Goal: Information Seeking & Learning: Check status

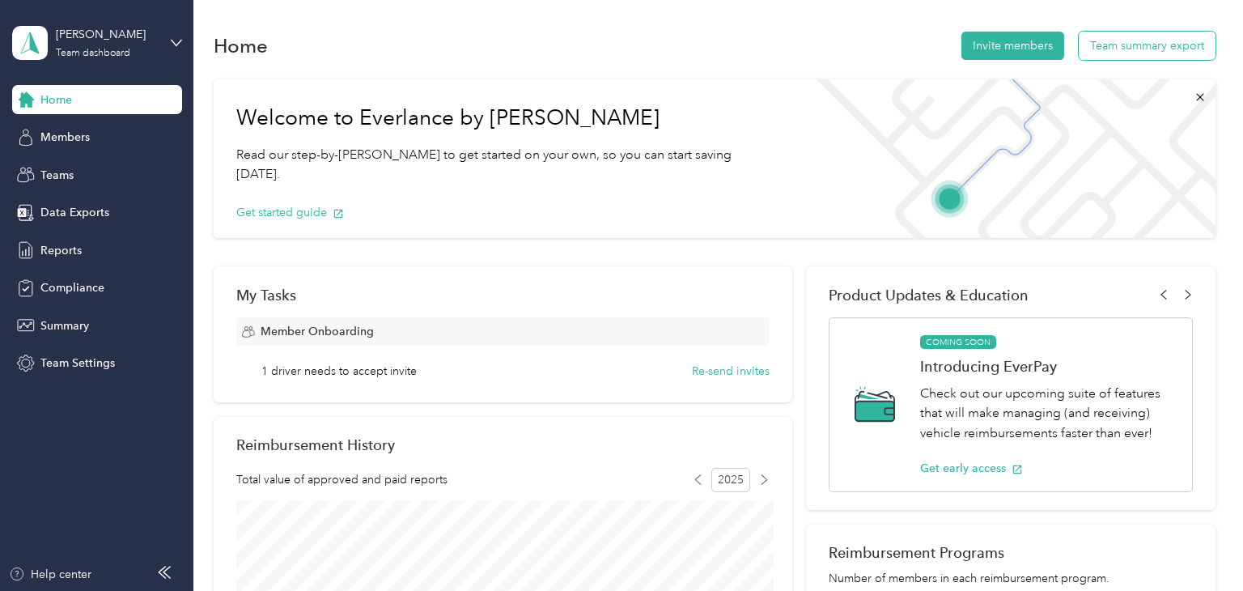
click at [1165, 44] on button "Team summary export" at bounding box center [1147, 46] width 137 height 28
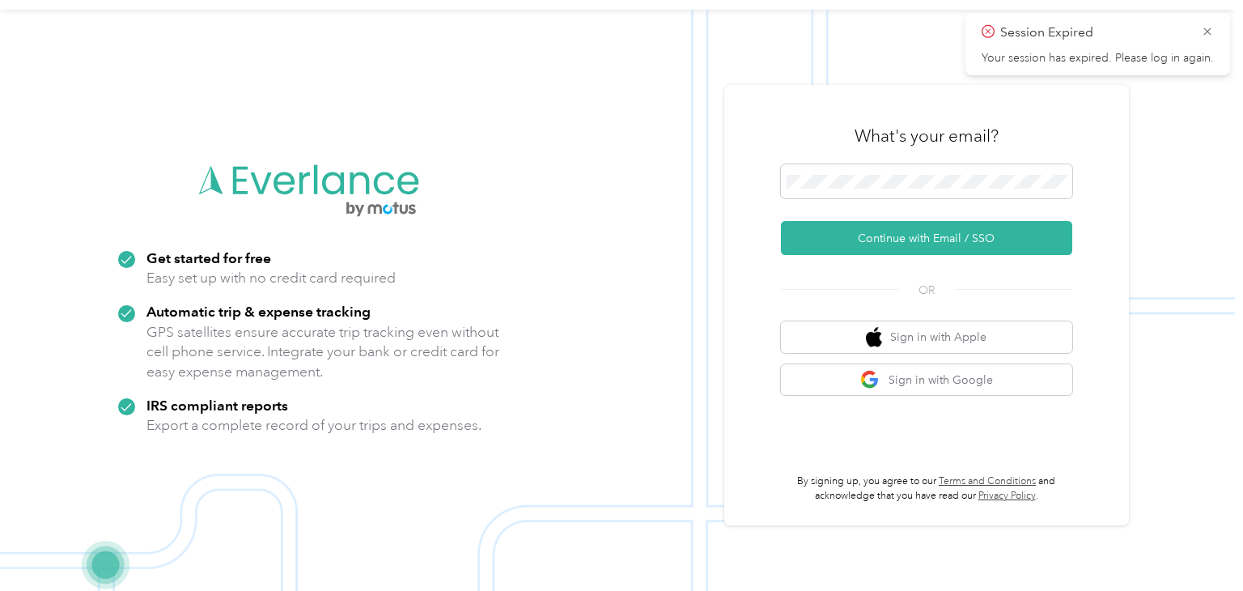
scroll to position [52, 0]
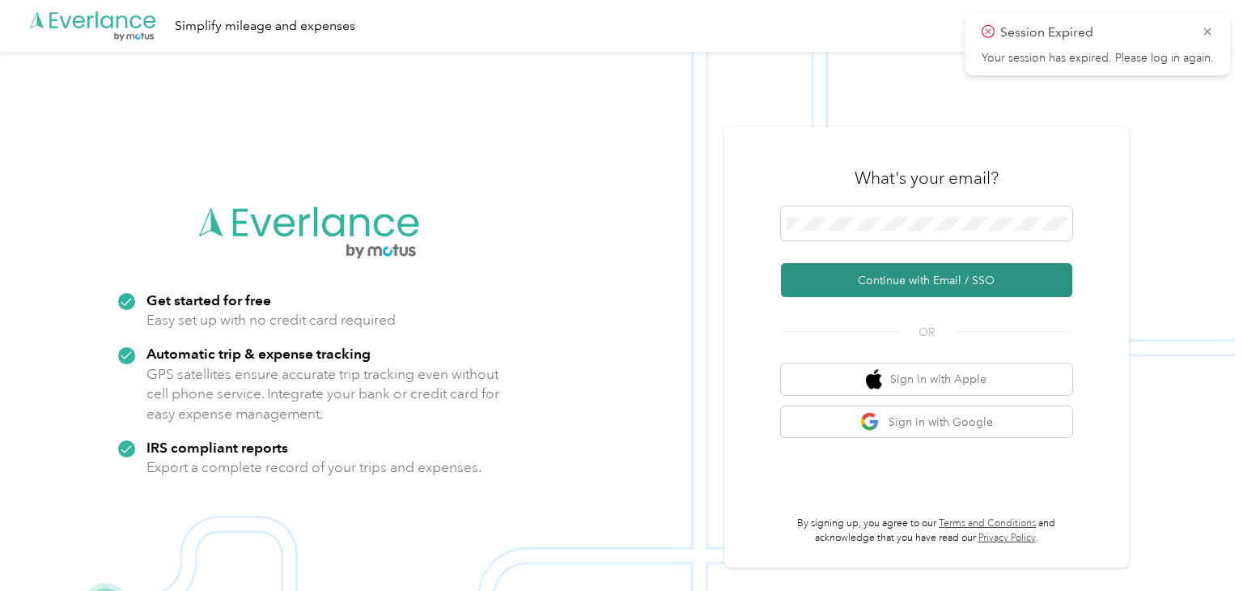
click at [969, 281] on button "Continue with Email / SSO" at bounding box center [926, 280] width 291 height 34
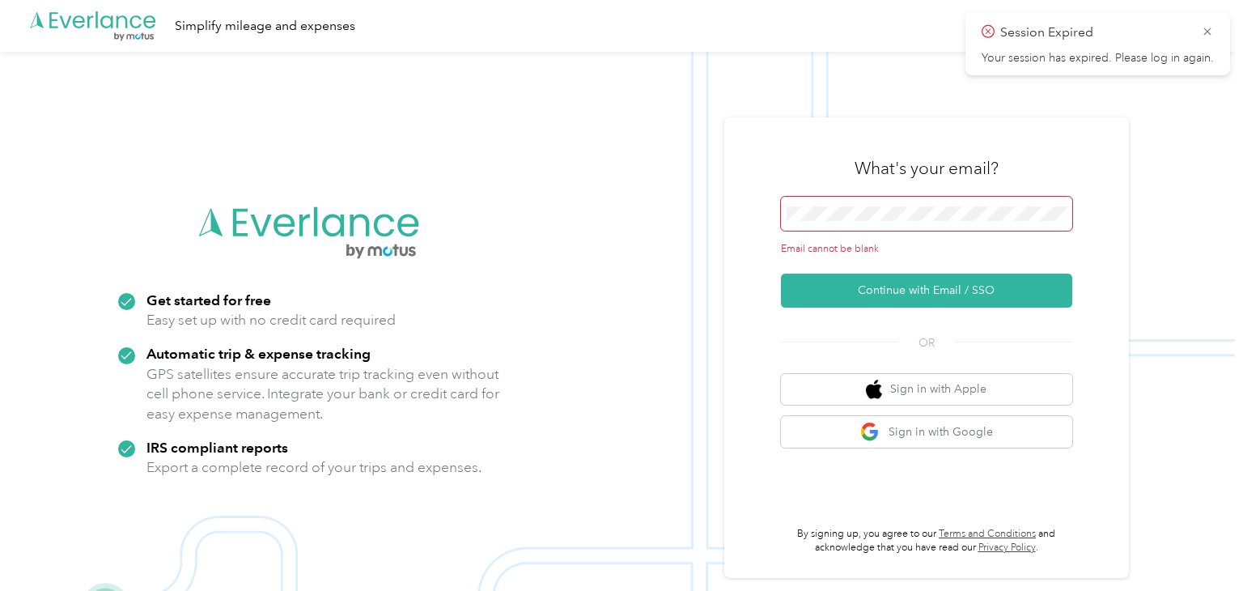
click at [966, 219] on span at bounding box center [926, 214] width 291 height 34
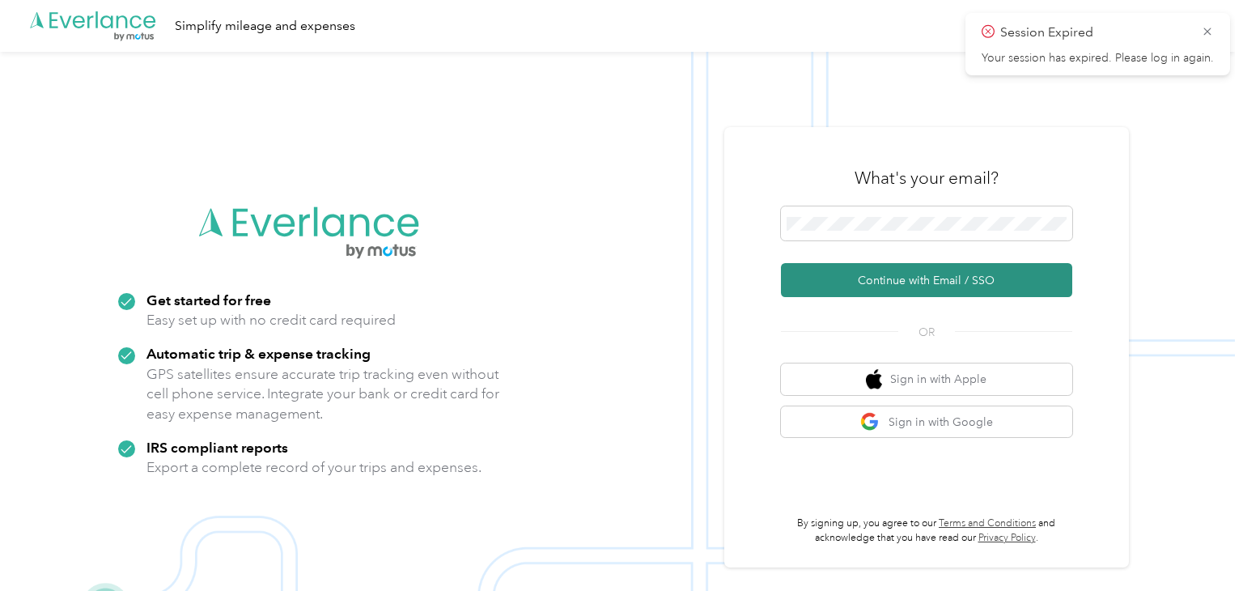
click at [974, 285] on button "Continue with Email / SSO" at bounding box center [926, 280] width 291 height 34
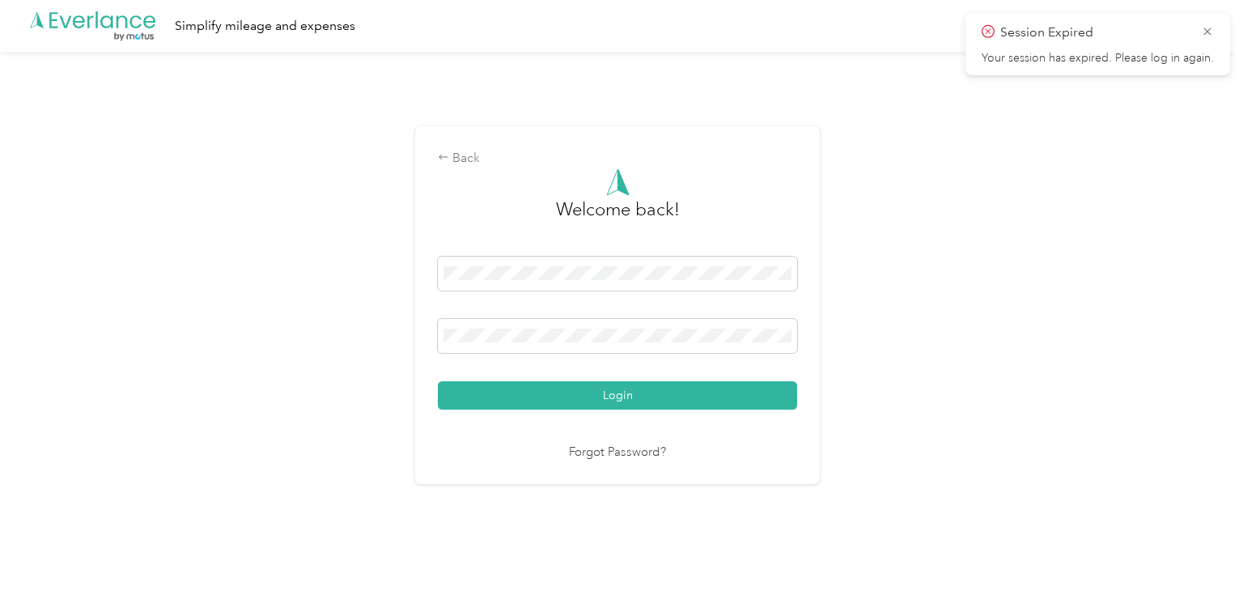
click at [438, 381] on button "Login" at bounding box center [617, 395] width 359 height 28
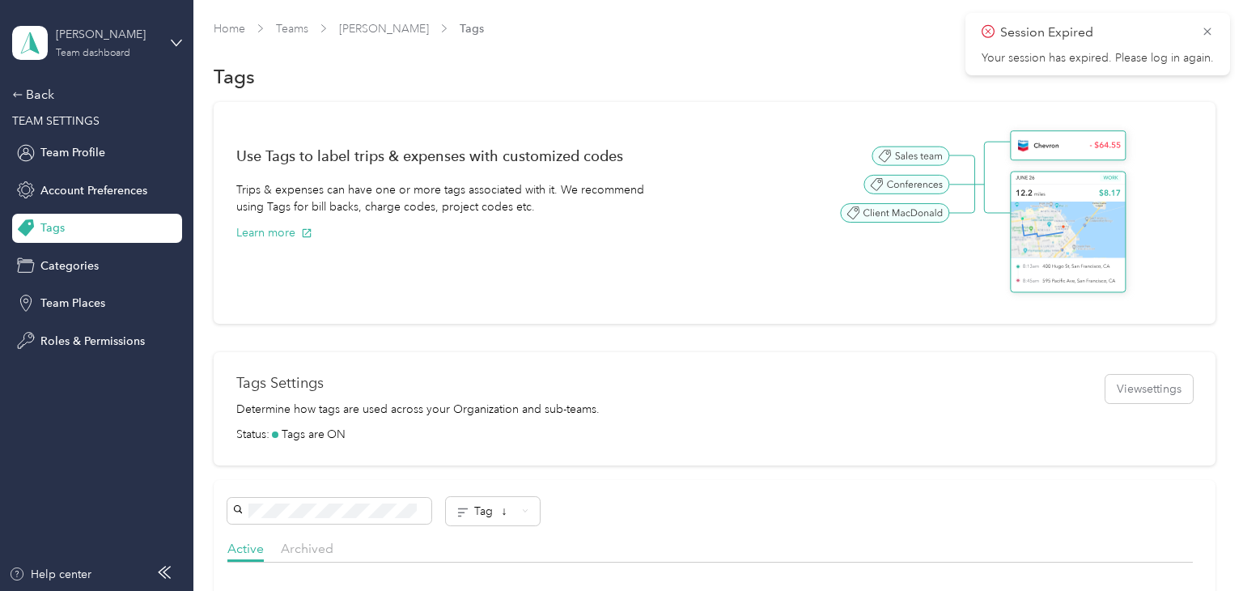
click at [80, 53] on div "Team dashboard" at bounding box center [93, 54] width 74 height 10
click at [110, 132] on div "Team dashboard" at bounding box center [70, 132] width 89 height 17
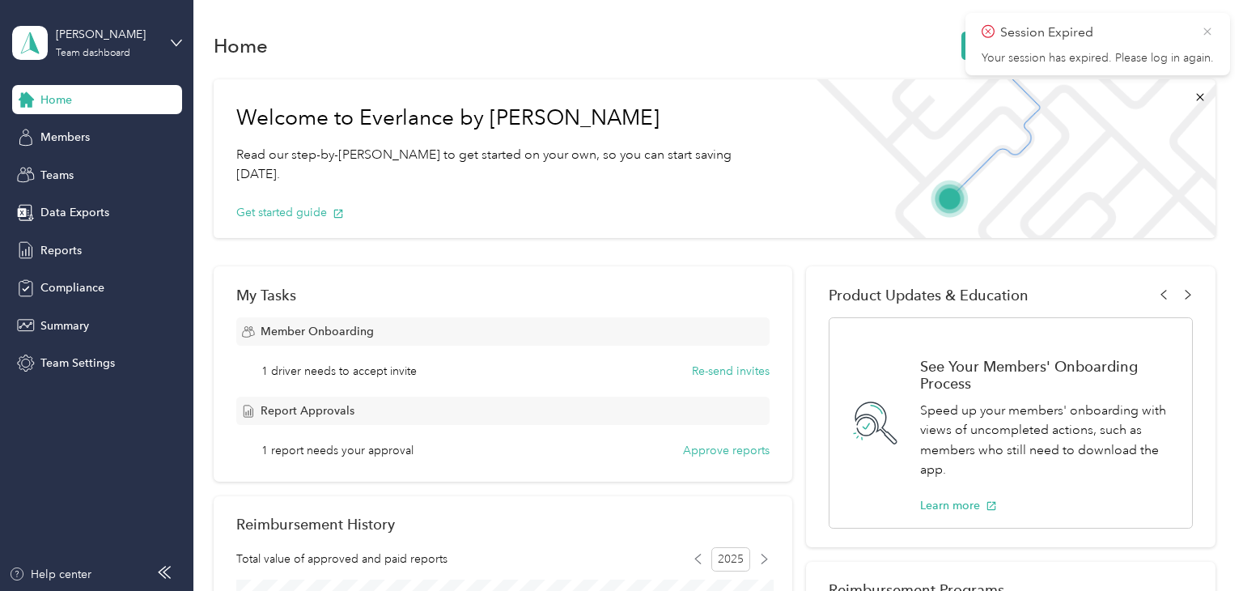
click at [1211, 32] on icon at bounding box center [1207, 31] width 13 height 15
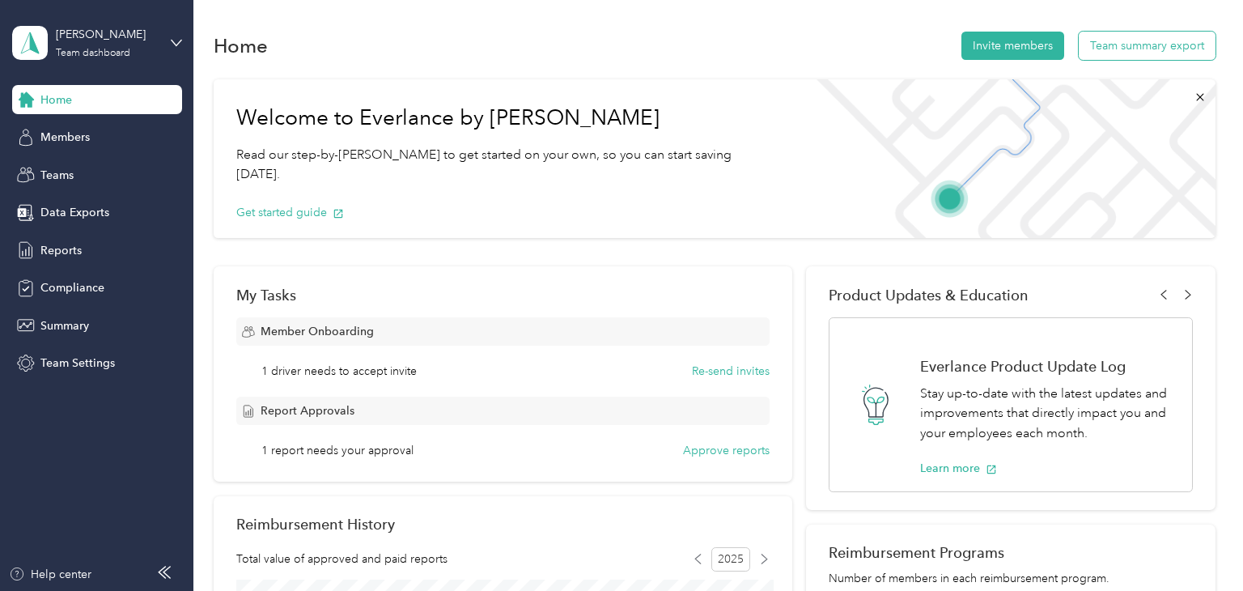
click at [1161, 57] on button "Team summary export" at bounding box center [1147, 46] width 137 height 28
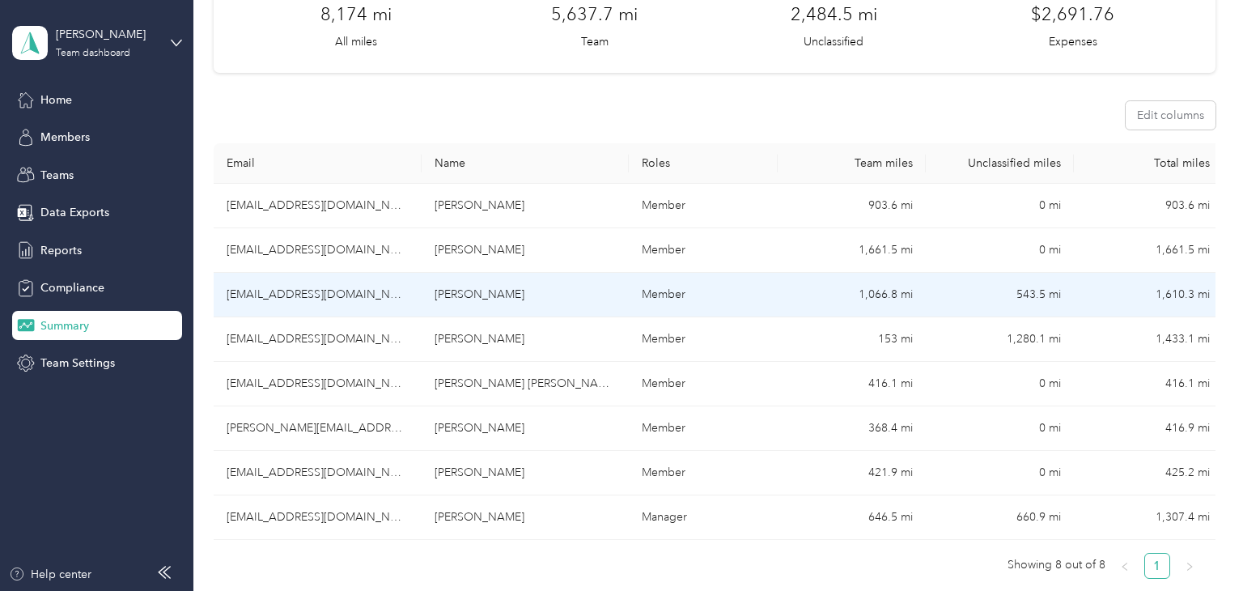
scroll to position [155, 0]
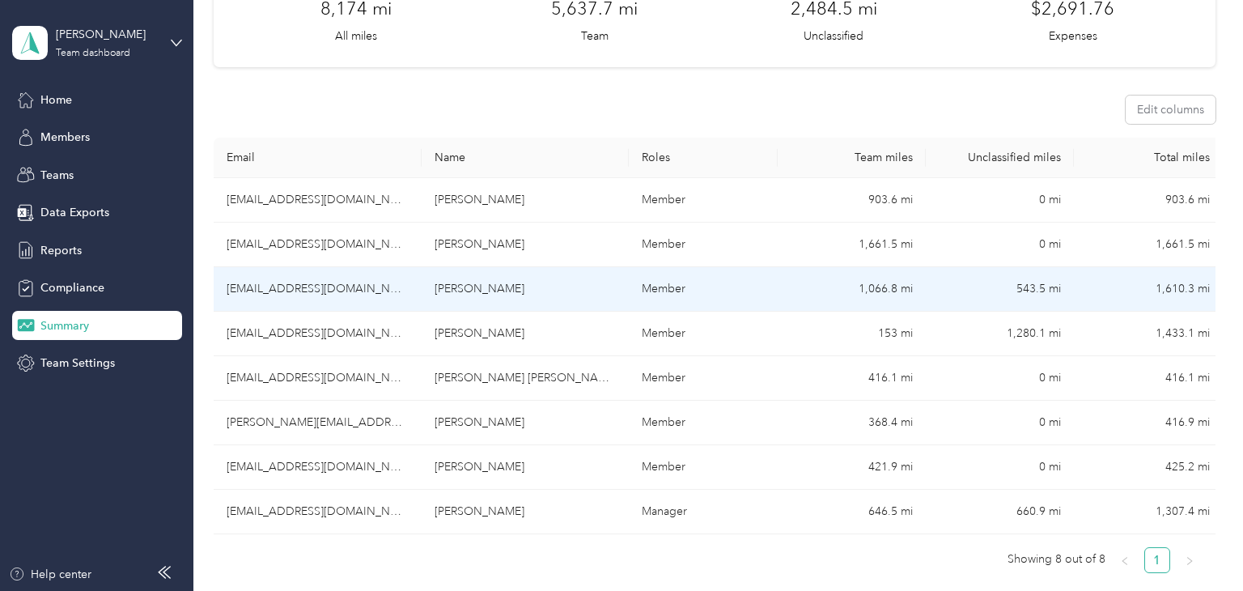
click at [492, 289] on td "Gabriel R. Kopp" at bounding box center [526, 289] width 208 height 45
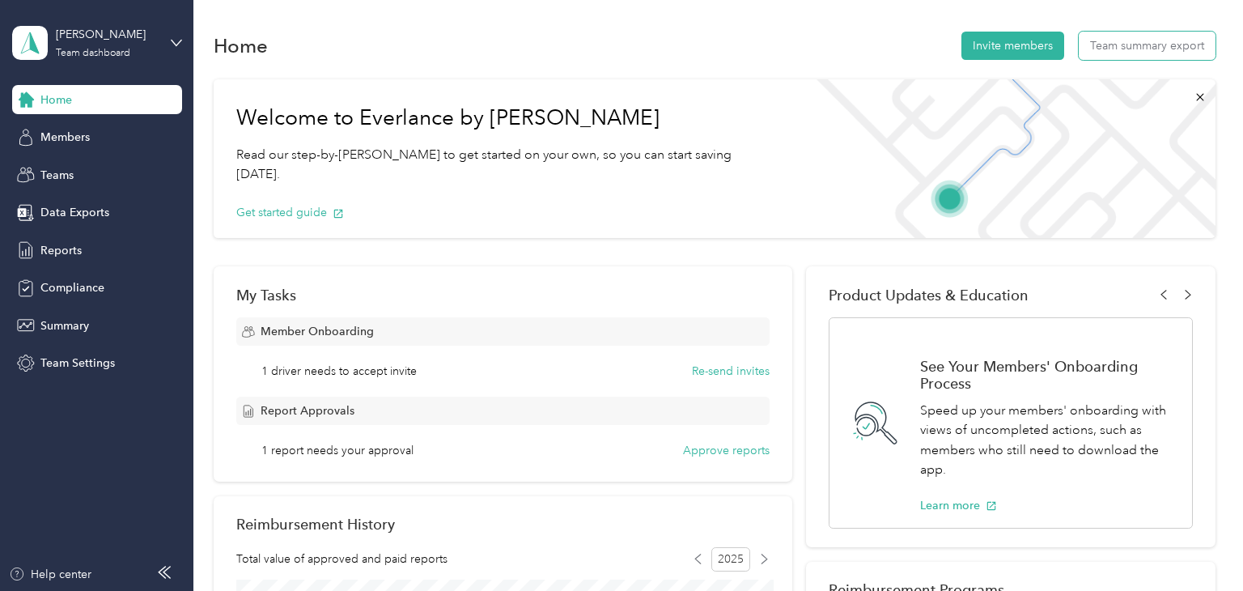
click at [1182, 62] on div "Home Invite members Team summary export" at bounding box center [715, 45] width 1002 height 34
click at [1157, 49] on button "Team summary export" at bounding box center [1147, 46] width 137 height 28
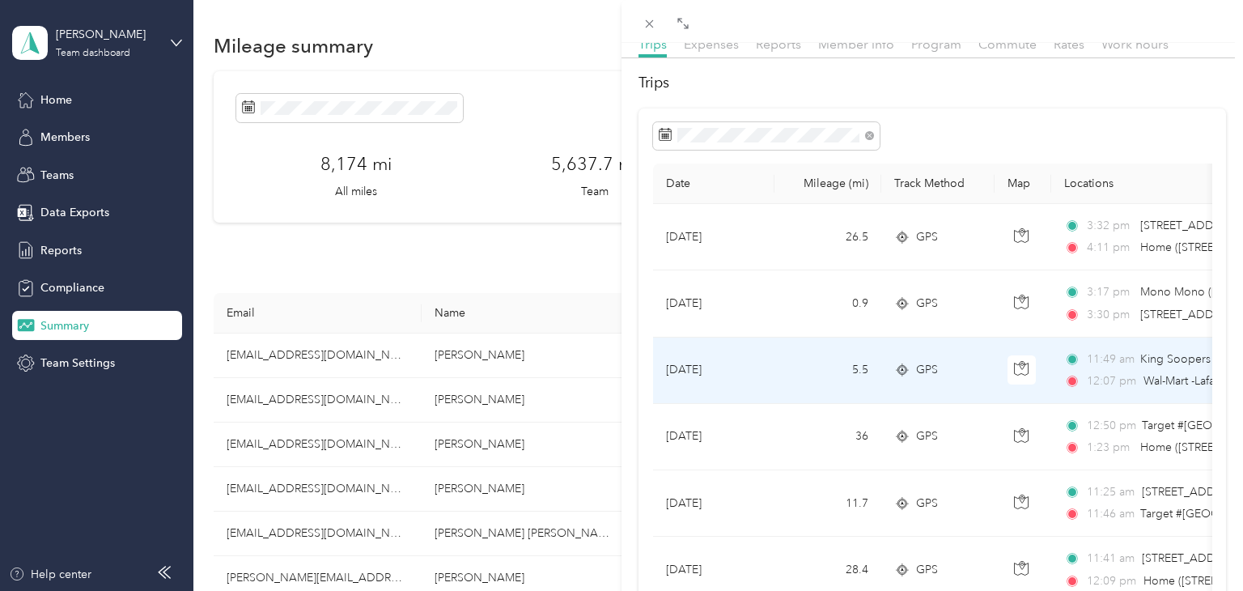
scroll to position [66, 0]
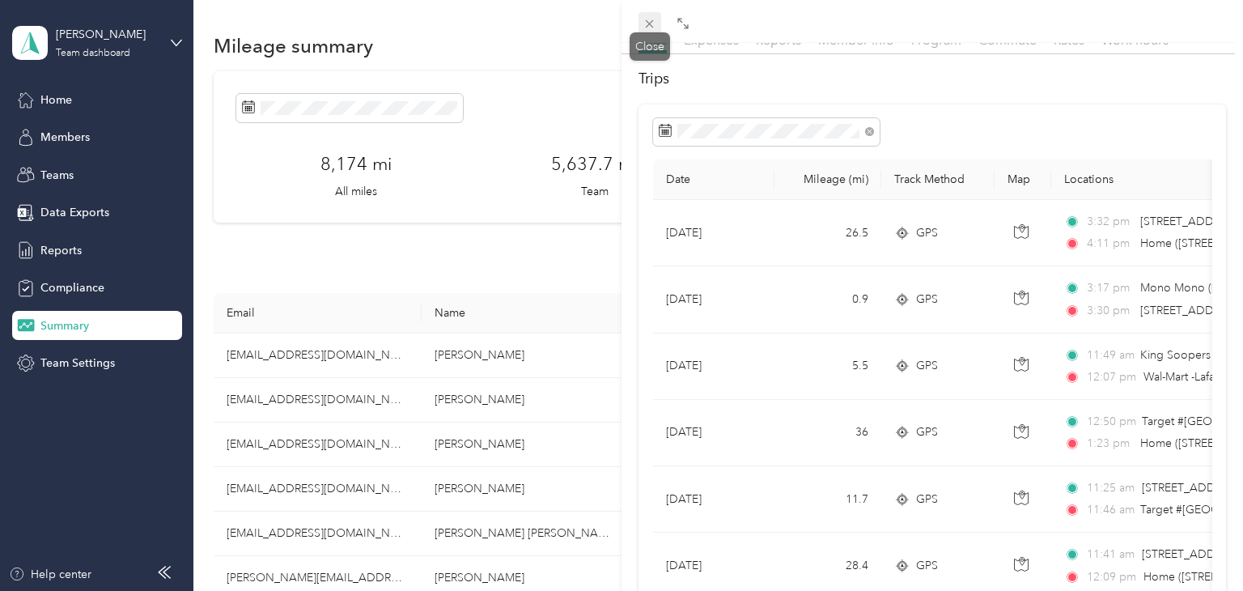
click at [653, 24] on icon at bounding box center [650, 24] width 14 height 14
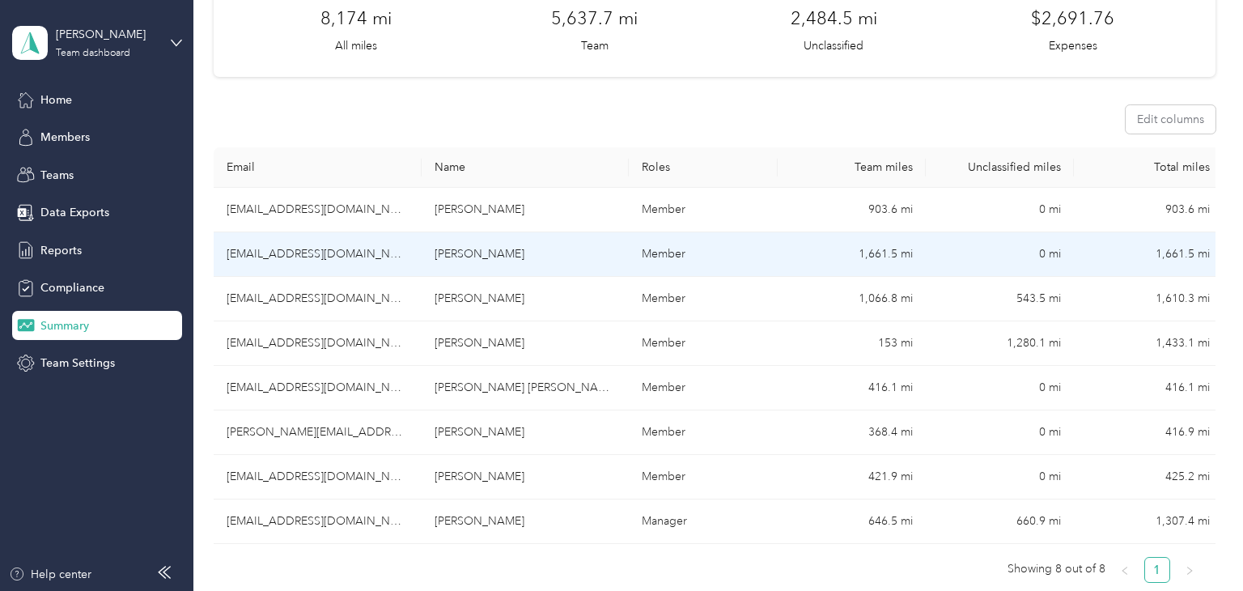
scroll to position [210, 0]
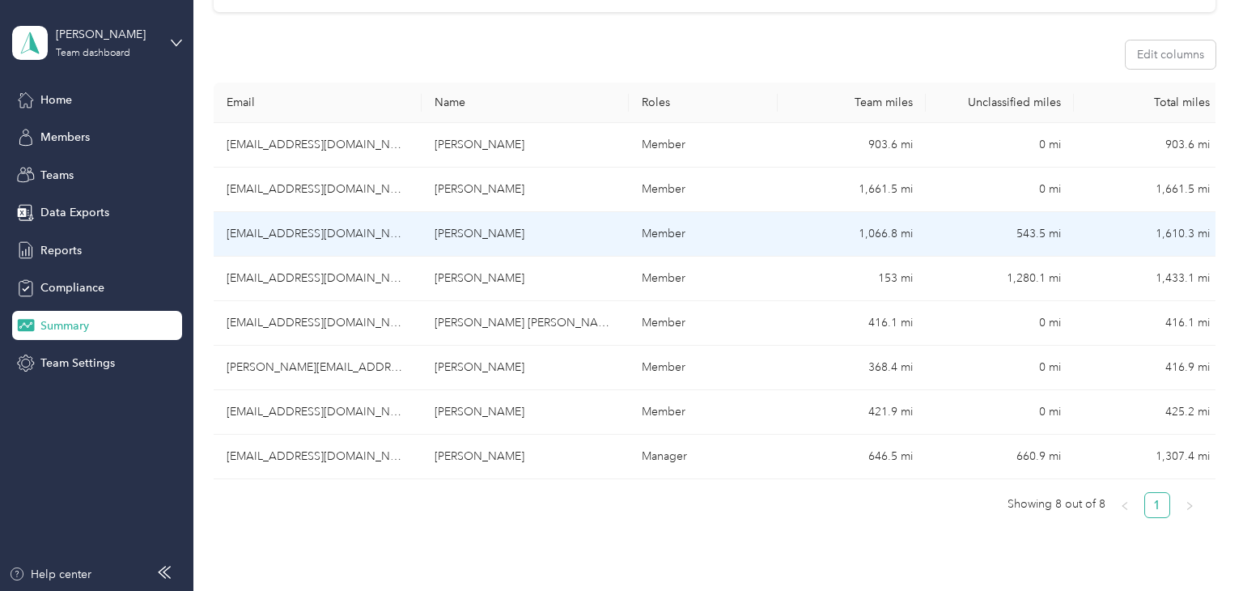
click at [1046, 237] on td "543.5 mi" at bounding box center [1000, 234] width 148 height 45
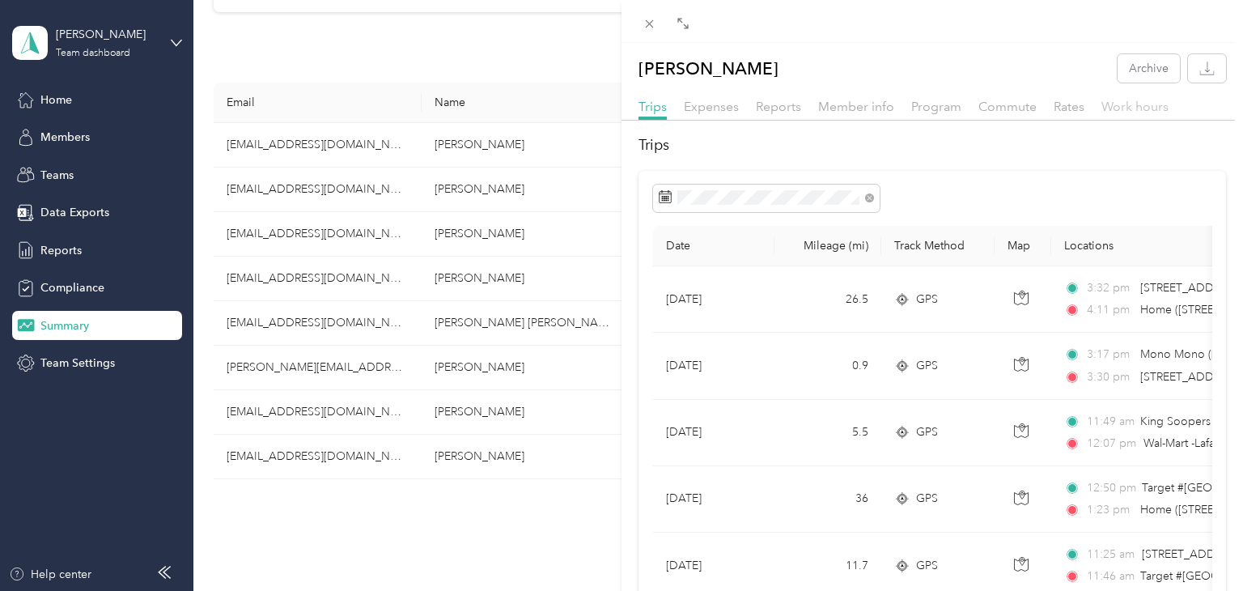
click at [1125, 104] on span "Work hours" at bounding box center [1134, 106] width 67 height 15
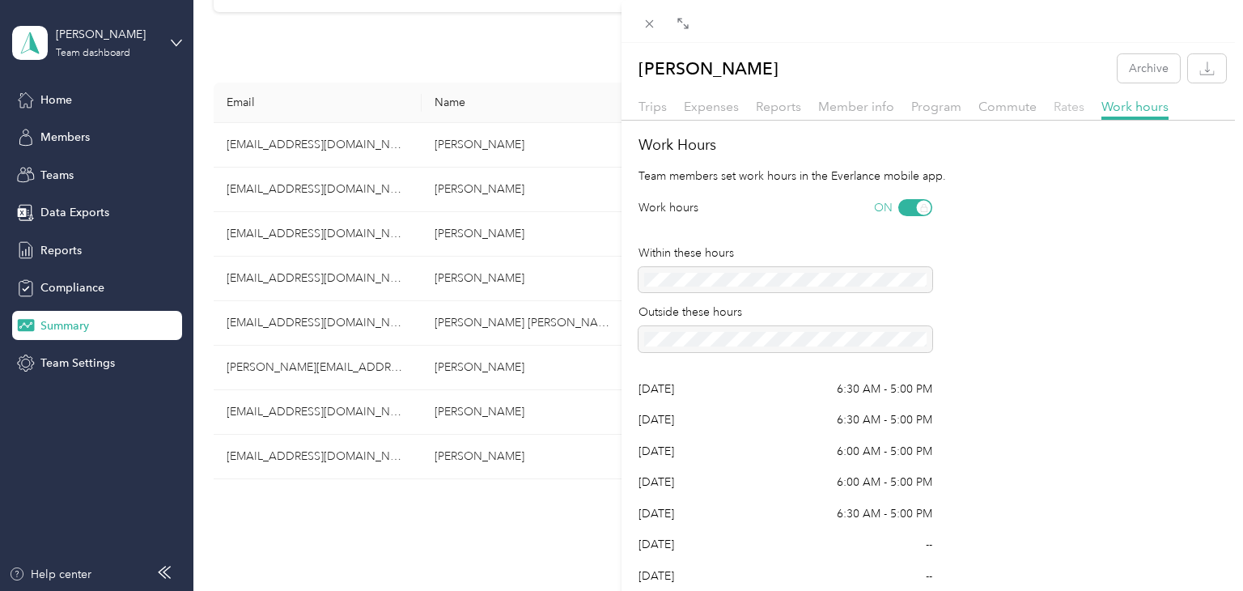
click at [1078, 112] on span "Rates" at bounding box center [1069, 106] width 31 height 15
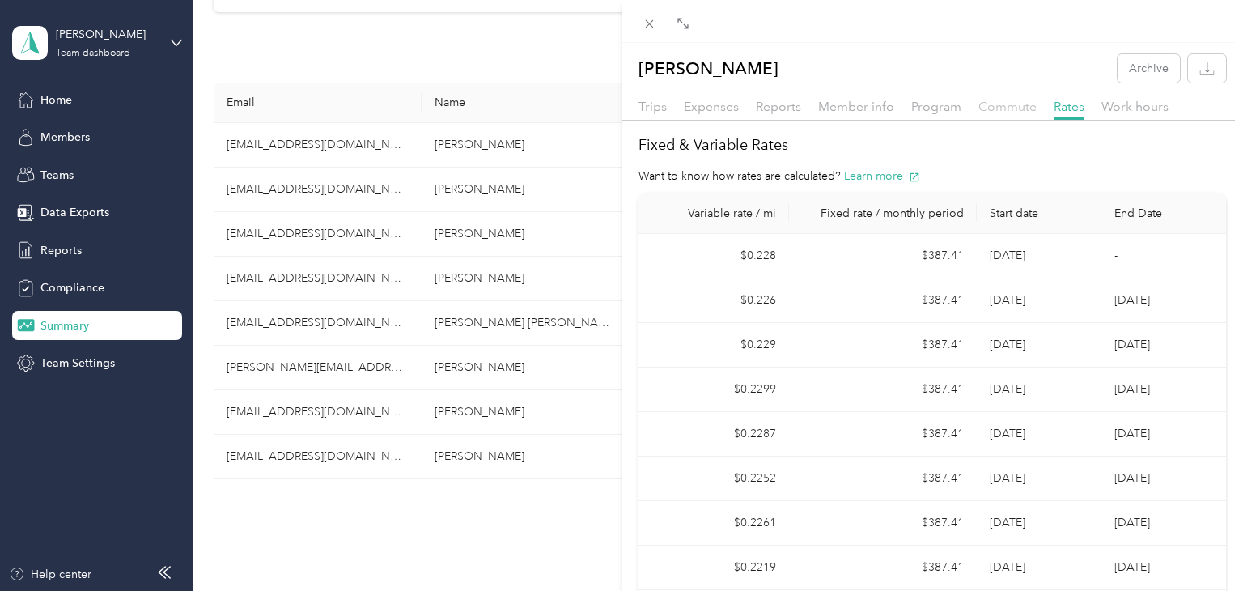
click at [1011, 107] on span "Commute" at bounding box center [1007, 106] width 58 height 15
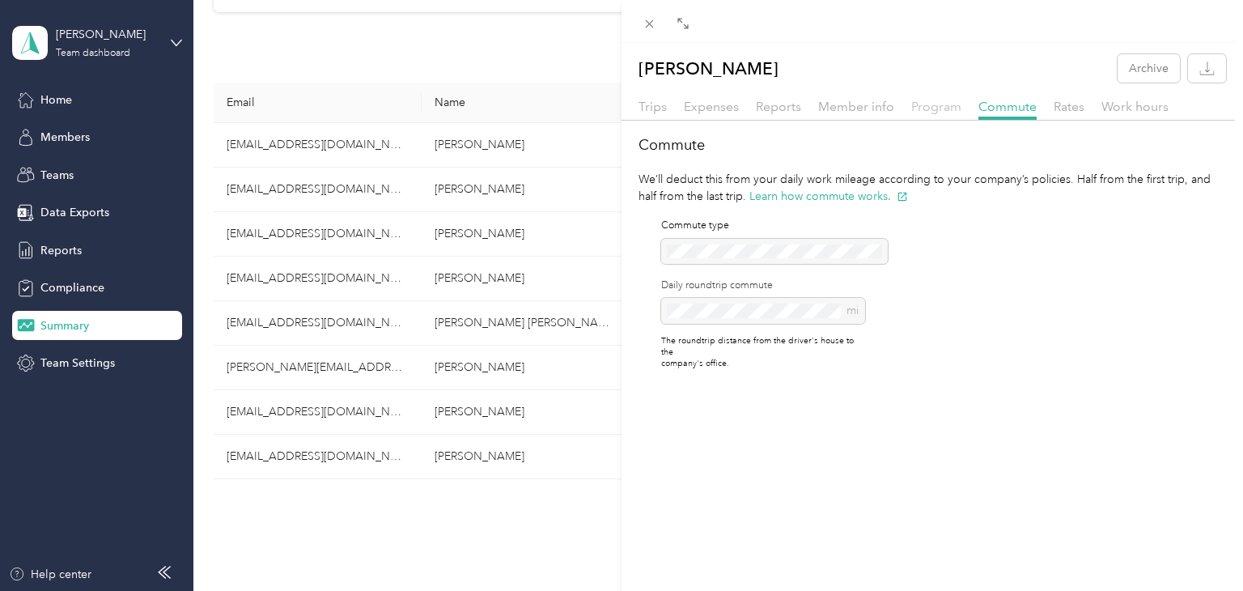
click at [923, 109] on span "Program" at bounding box center [936, 106] width 50 height 15
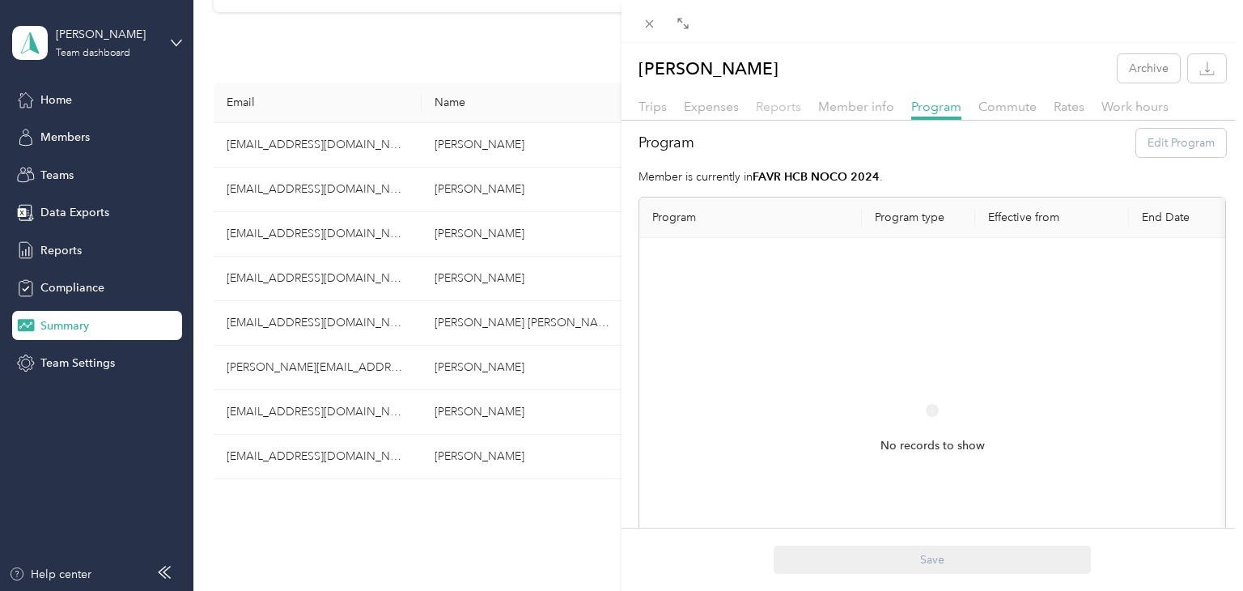
click at [768, 108] on span "Reports" at bounding box center [778, 106] width 45 height 15
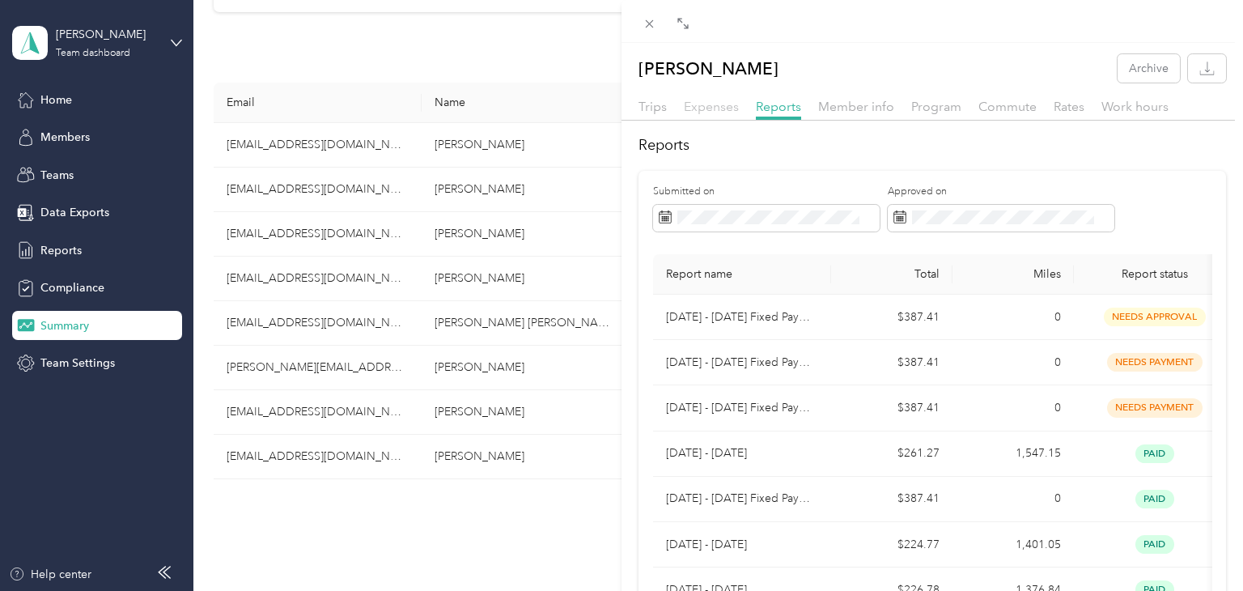
click at [701, 108] on span "Expenses" at bounding box center [711, 106] width 55 height 15
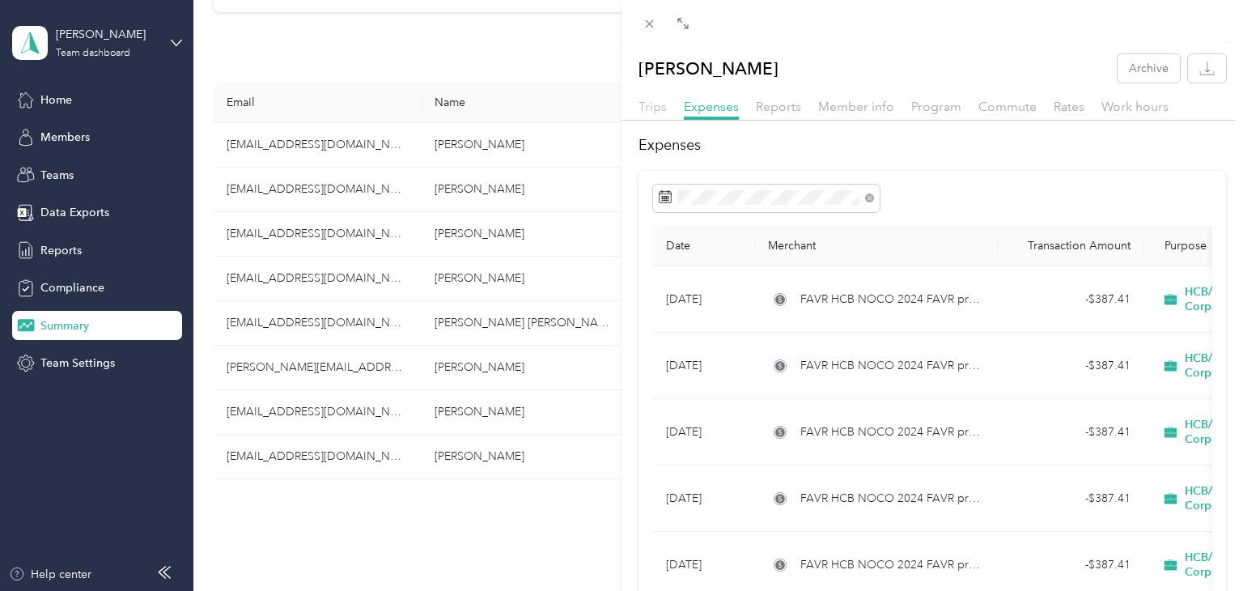
click at [658, 107] on span "Trips" at bounding box center [653, 106] width 28 height 15
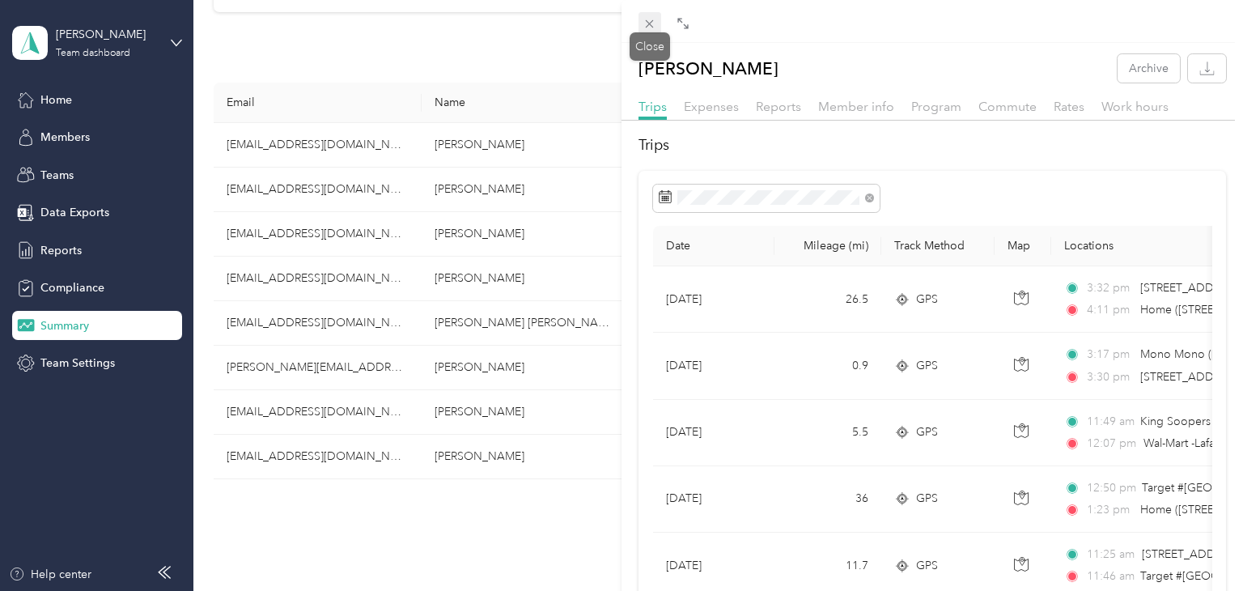
click at [650, 22] on icon at bounding box center [650, 24] width 14 height 14
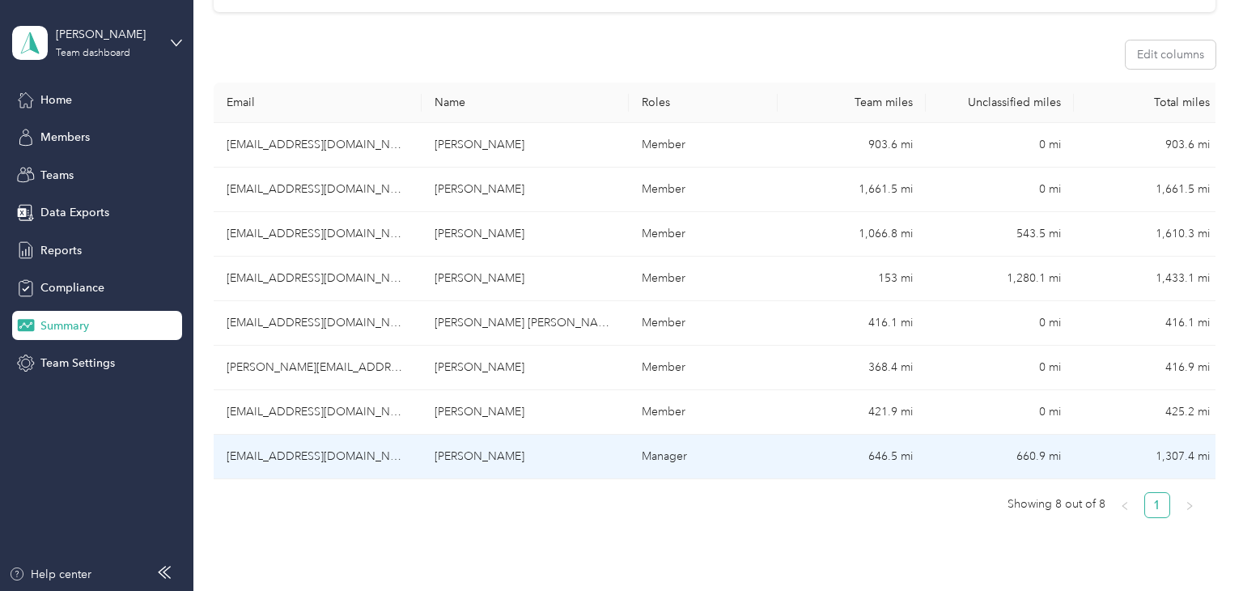
click at [293, 452] on td "sschneider@hcbeer.com" at bounding box center [318, 457] width 208 height 45
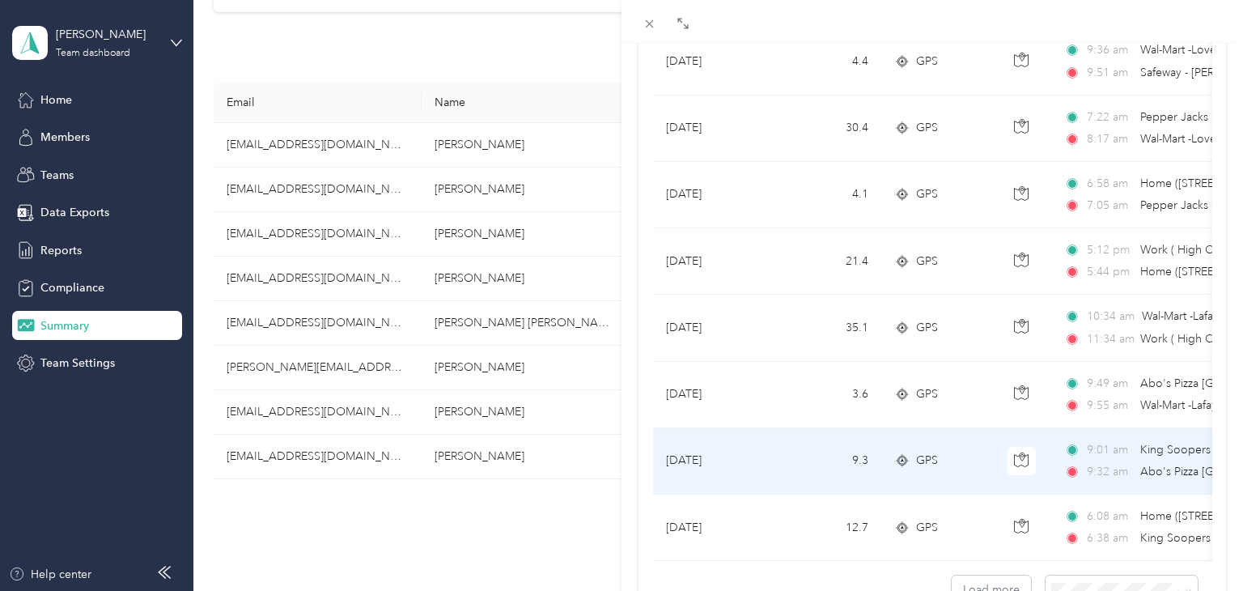
scroll to position [1372, 0]
